Goal: Use online tool/utility

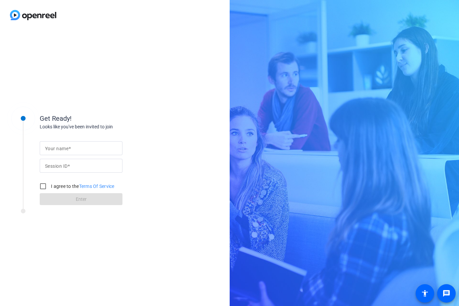
click at [83, 150] on input "Your name" at bounding box center [81, 148] width 72 height 8
type input "[PERSON_NAME]"
click at [79, 167] on input "Session ID" at bounding box center [81, 166] width 72 height 8
click at [70, 159] on div at bounding box center [81, 166] width 72 height 14
paste input "UQ8p"
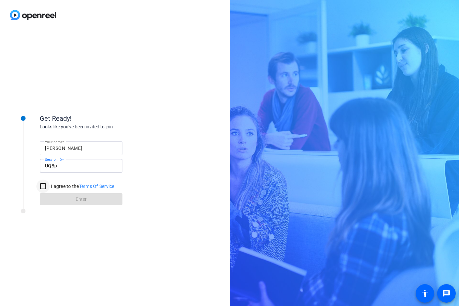
type input "UQ8p"
drag, startPoint x: 42, startPoint y: 186, endPoint x: 67, endPoint y: 200, distance: 28.9
click at [42, 186] on input "I agree to the Terms Of Service" at bounding box center [42, 186] width 13 height 13
checkbox input "true"
click at [68, 199] on span at bounding box center [81, 199] width 83 height 16
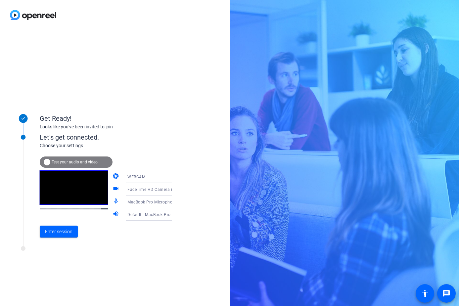
click at [175, 191] on icon at bounding box center [179, 190] width 8 height 8
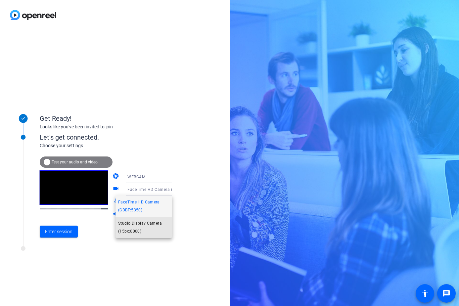
click at [162, 230] on span "Studio Display Camera (15bc:0000)" at bounding box center [143, 228] width 51 height 16
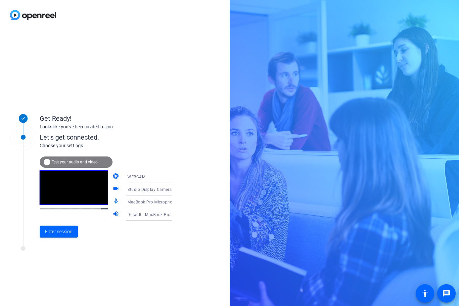
click at [159, 204] on span "MacBook Pro Microphone (Built-in)" at bounding box center [162, 201] width 68 height 5
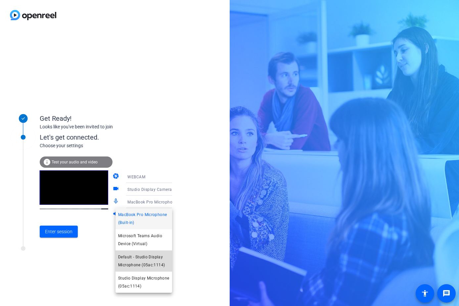
click at [163, 264] on span "Default - Studio Display Microphone (05ac:1114)" at bounding box center [143, 261] width 51 height 16
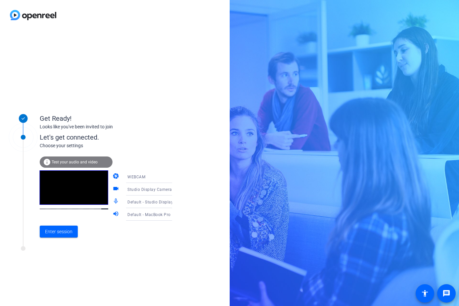
click at [175, 217] on icon at bounding box center [179, 215] width 8 height 8
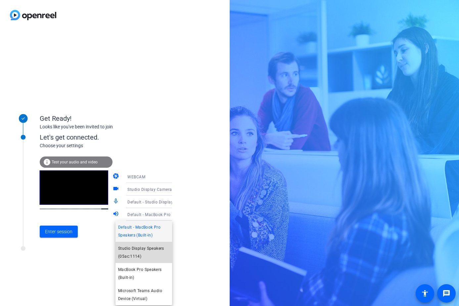
click at [156, 251] on span "Studio Display Speakers (05ac:1114)" at bounding box center [143, 253] width 51 height 16
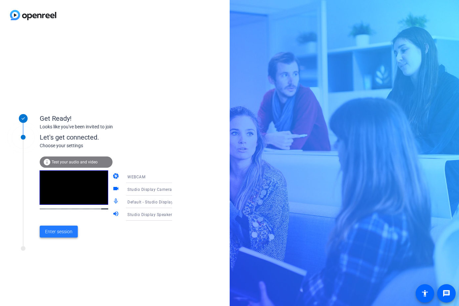
click at [58, 233] on span "Enter session" at bounding box center [58, 232] width 27 height 7
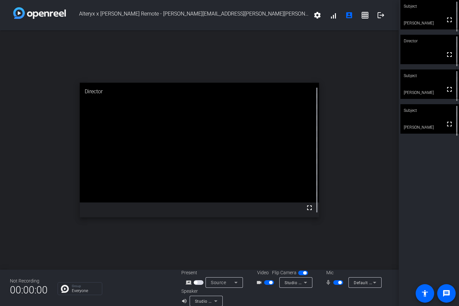
click at [339, 282] on span "button" at bounding box center [340, 282] width 3 height 3
click at [336, 285] on span "button" at bounding box center [339, 283] width 10 height 5
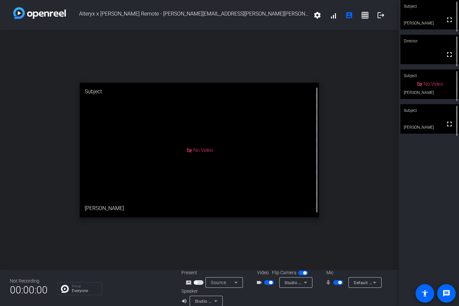
click at [340, 283] on span "button" at bounding box center [340, 282] width 3 height 3
click at [272, 284] on span "button" at bounding box center [270, 282] width 3 height 3
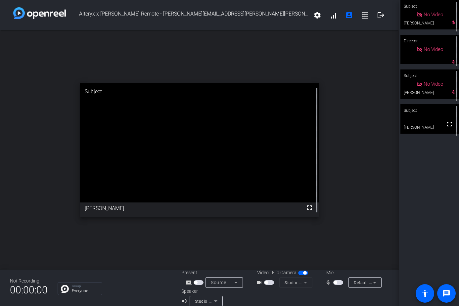
click at [269, 283] on span "button" at bounding box center [269, 283] width 10 height 5
click at [337, 283] on span "button" at bounding box center [335, 282] width 3 height 3
click at [341, 284] on span "button" at bounding box center [339, 283] width 10 height 5
click at [271, 283] on span "button" at bounding box center [270, 282] width 3 height 3
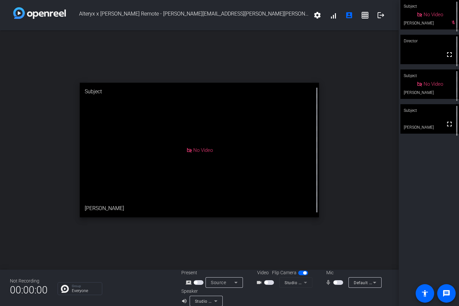
click at [335, 283] on span "button" at bounding box center [335, 282] width 3 height 3
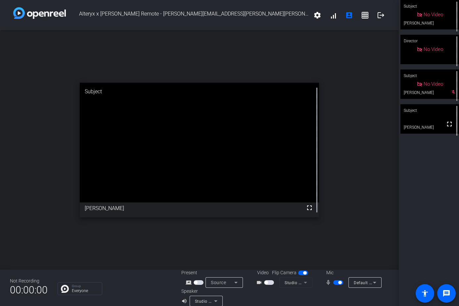
click at [339, 284] on span "button" at bounding box center [340, 282] width 3 height 3
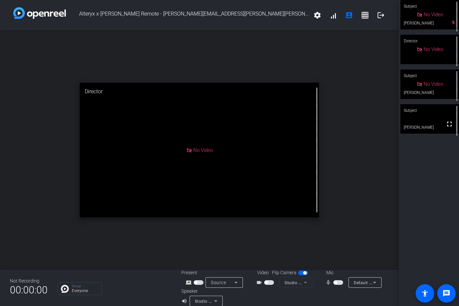
drag, startPoint x: 337, startPoint y: 283, endPoint x: 343, endPoint y: 283, distance: 6.0
click at [337, 283] on span "button" at bounding box center [335, 282] width 3 height 3
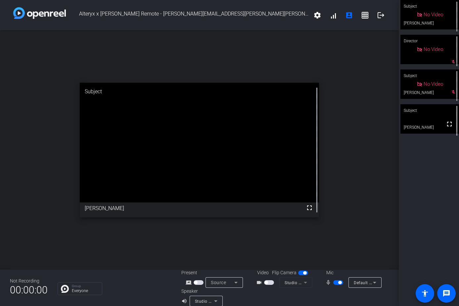
click at [342, 283] on span "button" at bounding box center [340, 282] width 3 height 3
click at [336, 285] on span "button" at bounding box center [339, 283] width 10 height 5
click at [339, 284] on span "button" at bounding box center [339, 283] width 10 height 5
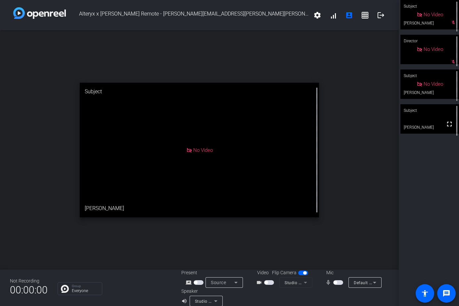
click at [304, 273] on span "button" at bounding box center [304, 273] width 3 height 3
click at [336, 283] on span "button" at bounding box center [335, 282] width 3 height 3
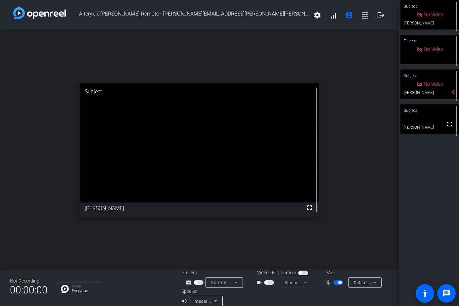
click at [338, 283] on span "button" at bounding box center [339, 283] width 10 height 5
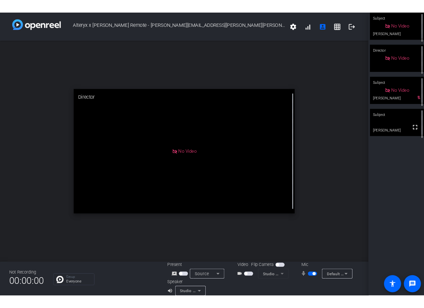
scroll to position [0, 0]
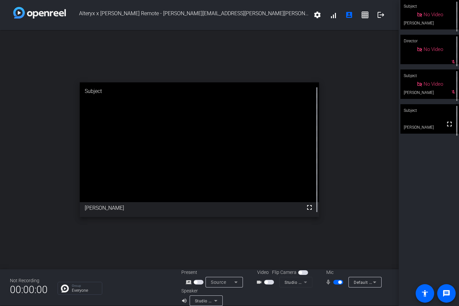
click at [341, 284] on span "button" at bounding box center [340, 282] width 3 height 3
click at [341, 284] on span "button" at bounding box center [339, 282] width 10 height 5
click at [341, 284] on span "button" at bounding box center [340, 282] width 3 height 3
click at [337, 281] on span "button" at bounding box center [335, 282] width 3 height 3
click at [264, 284] on span "button" at bounding box center [269, 282] width 10 height 5
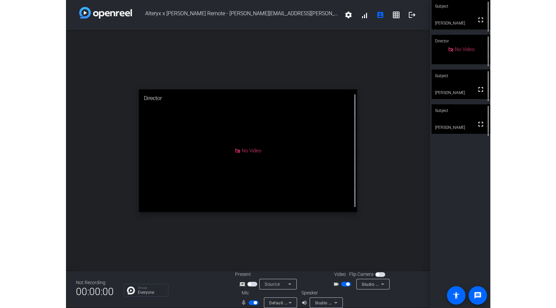
scroll to position [0, 0]
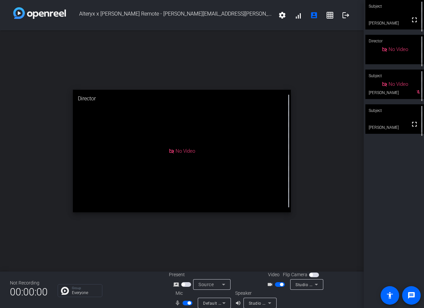
click at [283, 285] on span "button" at bounding box center [281, 284] width 3 height 3
click at [345, 290] on div at bounding box center [324, 299] width 59 height 19
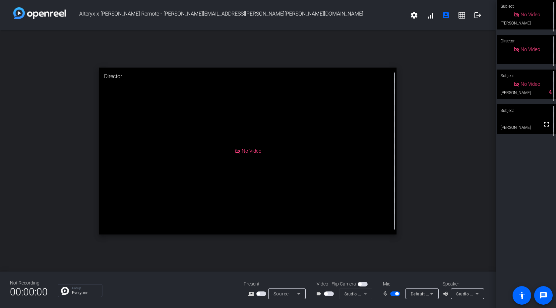
click at [396, 295] on span "button" at bounding box center [396, 293] width 3 height 3
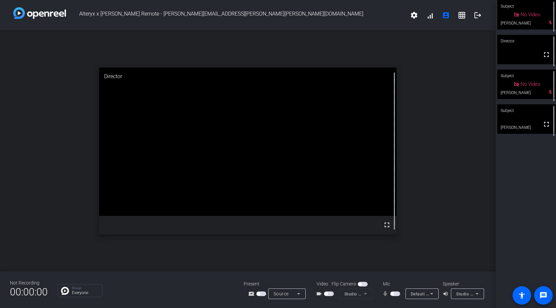
click at [328, 296] on span "button" at bounding box center [329, 294] width 10 height 5
click at [394, 296] on span "button" at bounding box center [395, 294] width 10 height 5
